Goal: Transaction & Acquisition: Purchase product/service

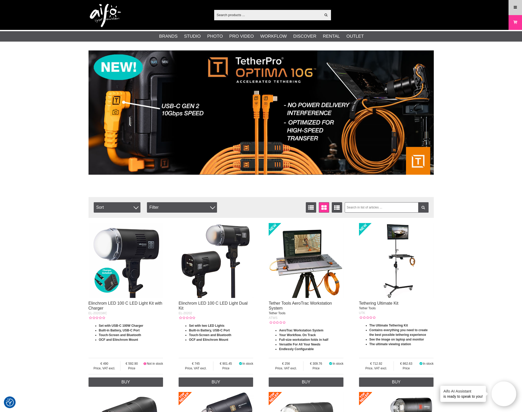
click at [519, 6] on link "Menu" at bounding box center [515, 7] width 13 height 12
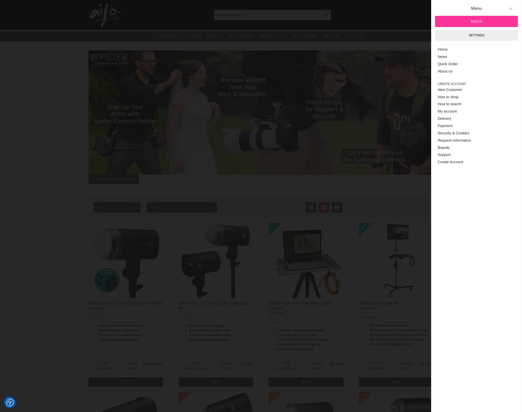
drag, startPoint x: 512, startPoint y: 10, endPoint x: 513, endPoint y: 7, distance: 3.1
click at [513, 7] on button at bounding box center [510, 8] width 9 height 9
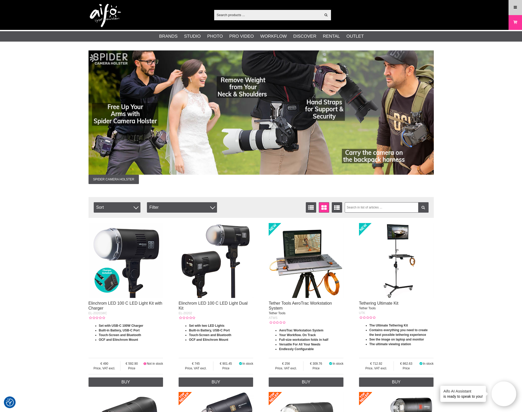
click at [514, 4] on link "Menu" at bounding box center [515, 7] width 13 height 12
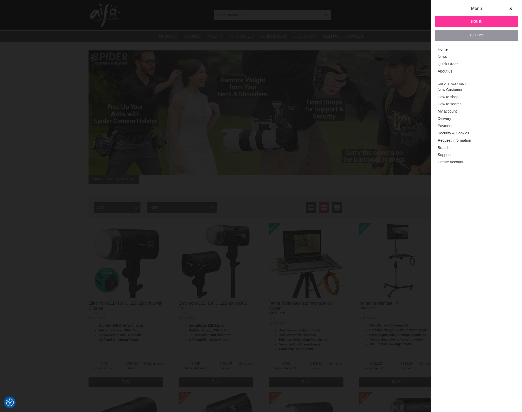
click at [483, 37] on link "Settings" at bounding box center [476, 35] width 83 height 11
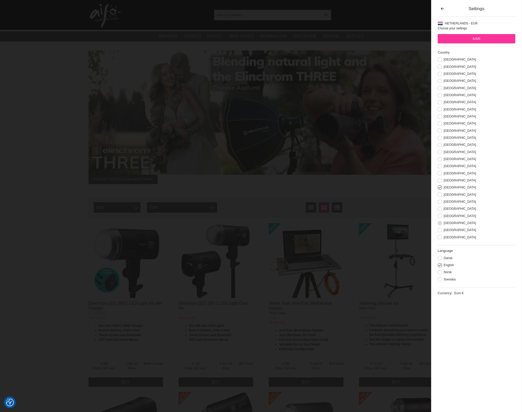
click at [439, 225] on button at bounding box center [440, 223] width 4 height 4
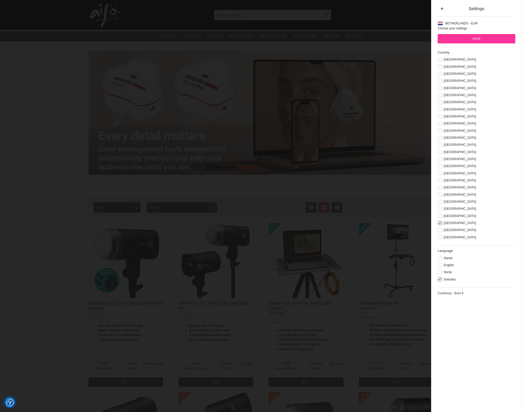
click at [441, 281] on button at bounding box center [440, 279] width 4 height 4
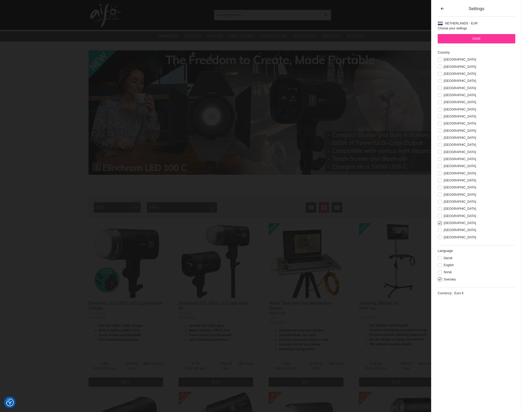
drag, startPoint x: 51, startPoint y: 42, endPoint x: 53, endPoint y: 35, distance: 7.4
click at [476, 118] on div "[GEOGRAPHIC_DATA]" at bounding box center [477, 116] width 78 height 5
click at [469, 35] on input "Save" at bounding box center [477, 38] width 78 height 9
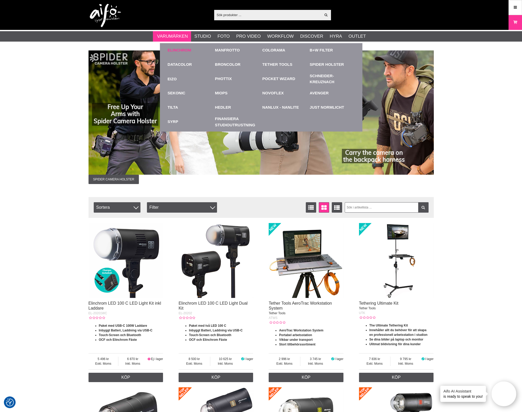
click at [176, 54] on div "Elinchrom" at bounding box center [190, 50] width 45 height 14
click at [175, 50] on link "Elinchrom" at bounding box center [180, 50] width 24 height 6
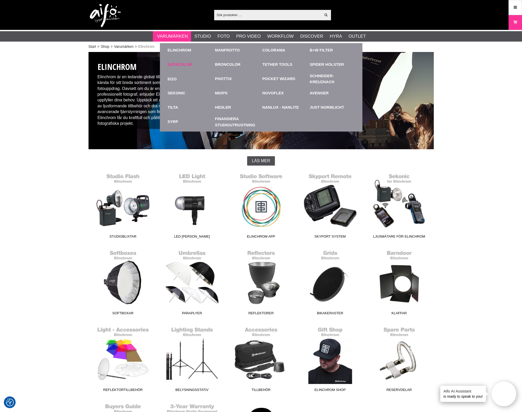
click at [189, 65] on link "Datacolor" at bounding box center [180, 65] width 24 height 6
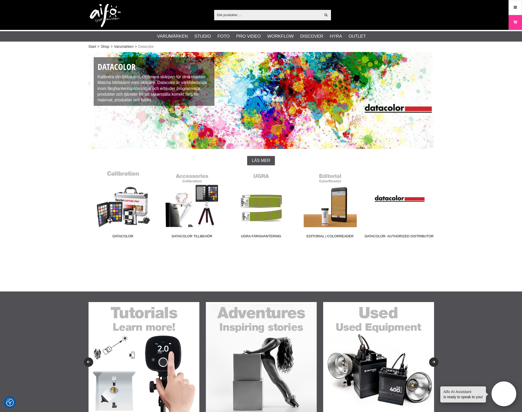
click at [127, 208] on link "Datacolor" at bounding box center [123, 205] width 69 height 70
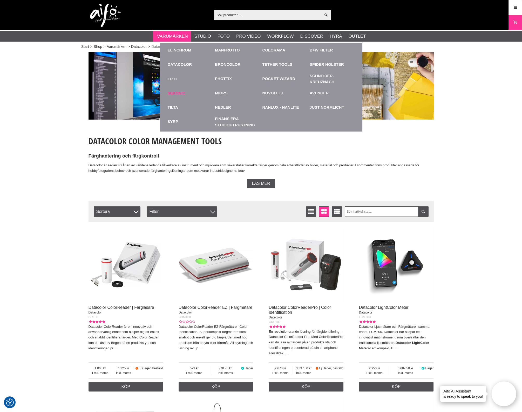
click at [178, 93] on link "Sekonic" at bounding box center [177, 93] width 18 height 6
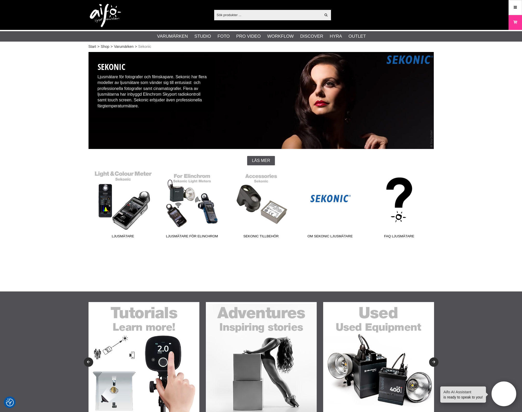
click at [138, 224] on link "Ljusmätare" at bounding box center [123, 205] width 69 height 70
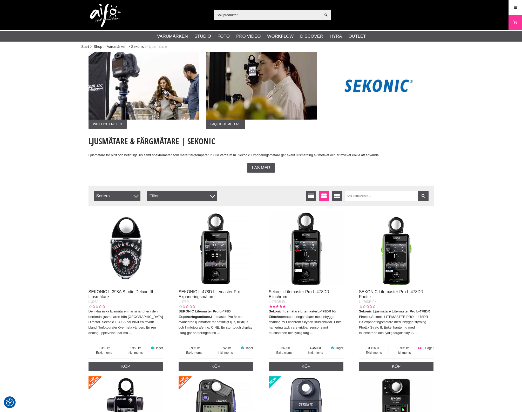
scroll to position [97, 0]
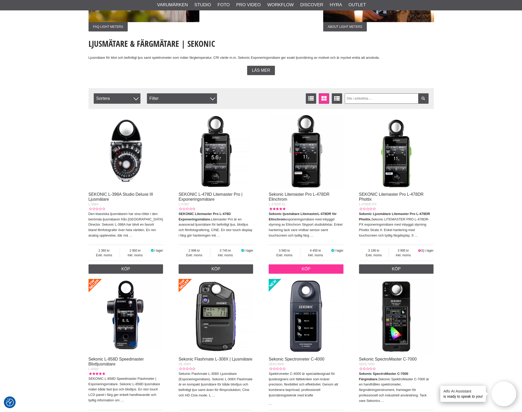
click at [318, 269] on link "Köp" at bounding box center [306, 268] width 75 height 9
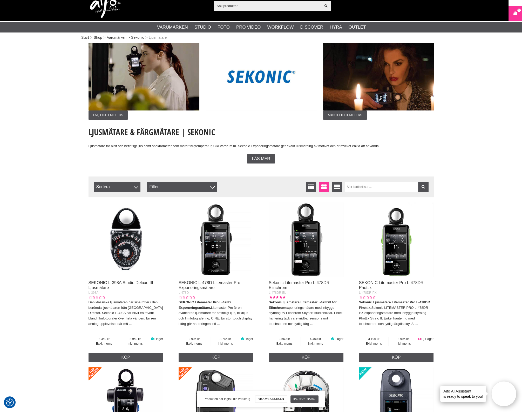
scroll to position [0, 0]
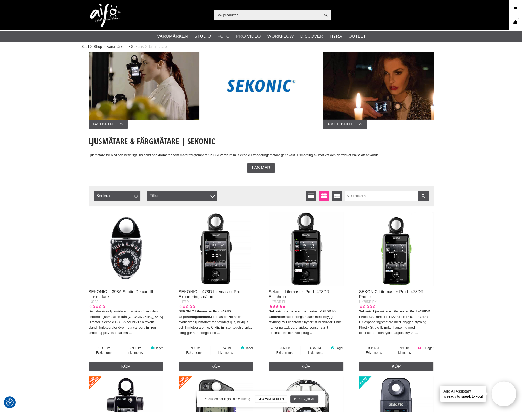
click at [519, 23] on link "Varukorg 1" at bounding box center [515, 22] width 13 height 12
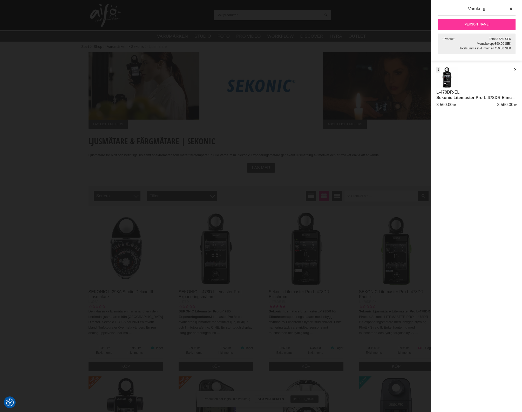
click at [466, 25] on link "[PERSON_NAME]" at bounding box center [477, 24] width 78 height 11
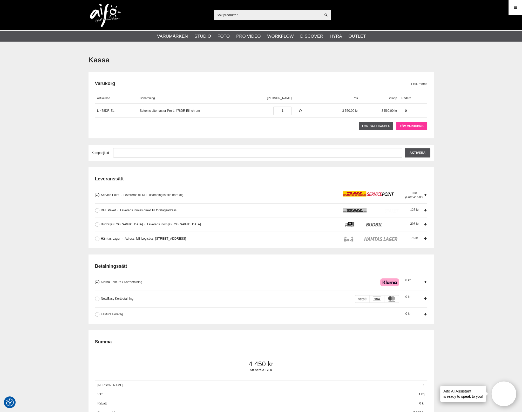
type input "[EMAIL_ADDRESS][DOMAIN_NAME]"
click at [423, 130] on link "Töm varukorg" at bounding box center [411, 126] width 31 height 8
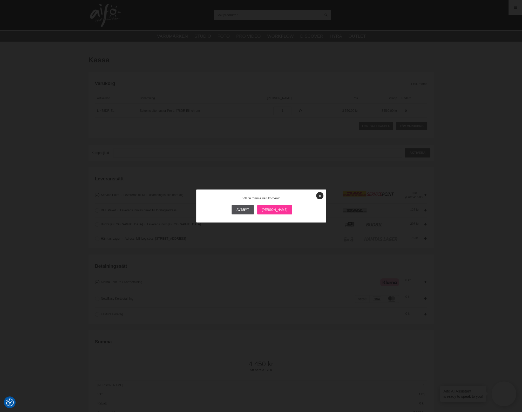
click at [279, 211] on link "[PERSON_NAME]" at bounding box center [274, 209] width 35 height 9
